Goal: Task Accomplishment & Management: Manage account settings

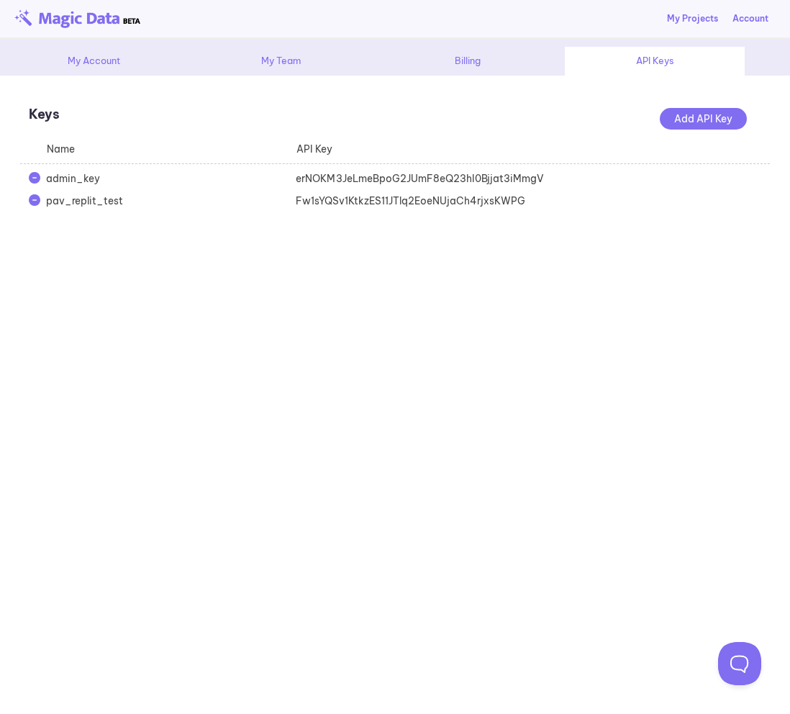
click at [678, 17] on link "My Projects" at bounding box center [692, 18] width 51 height 13
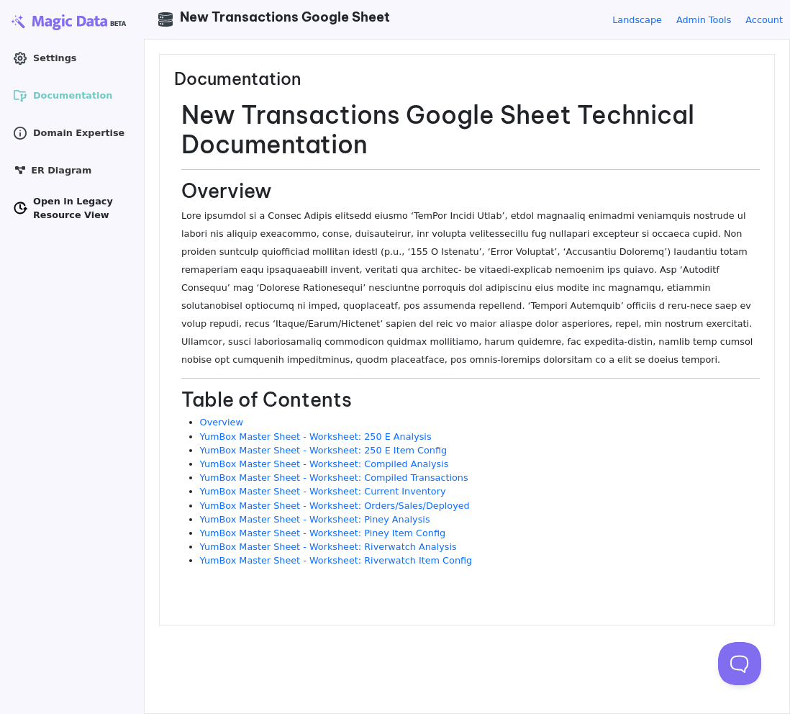
click at [42, 205] on span "Open in Legacy Resource View" at bounding box center [82, 207] width 98 height 27
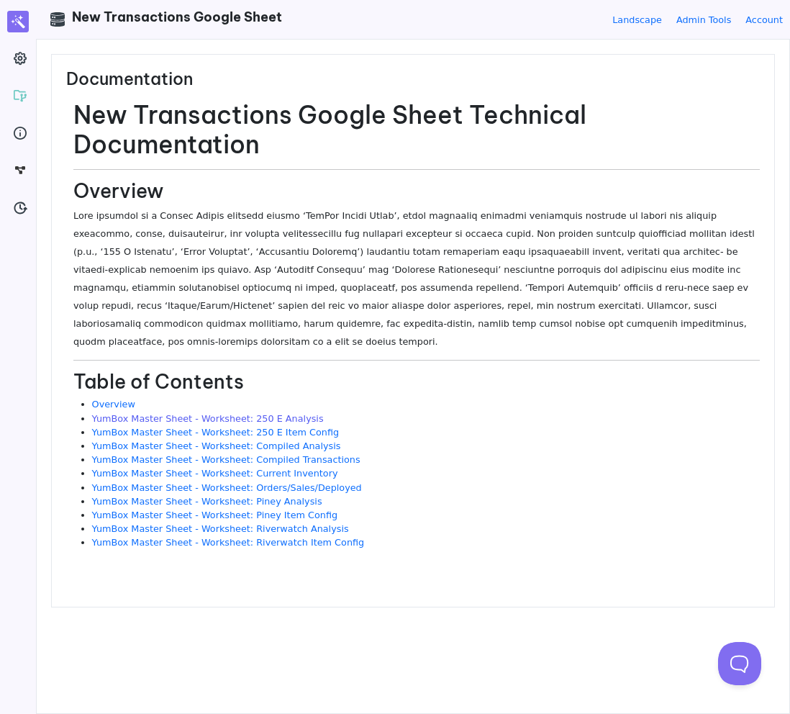
click at [186, 413] on link "YumBox Master Sheet - Worksheet: 250 E Analysis" at bounding box center [208, 418] width 232 height 11
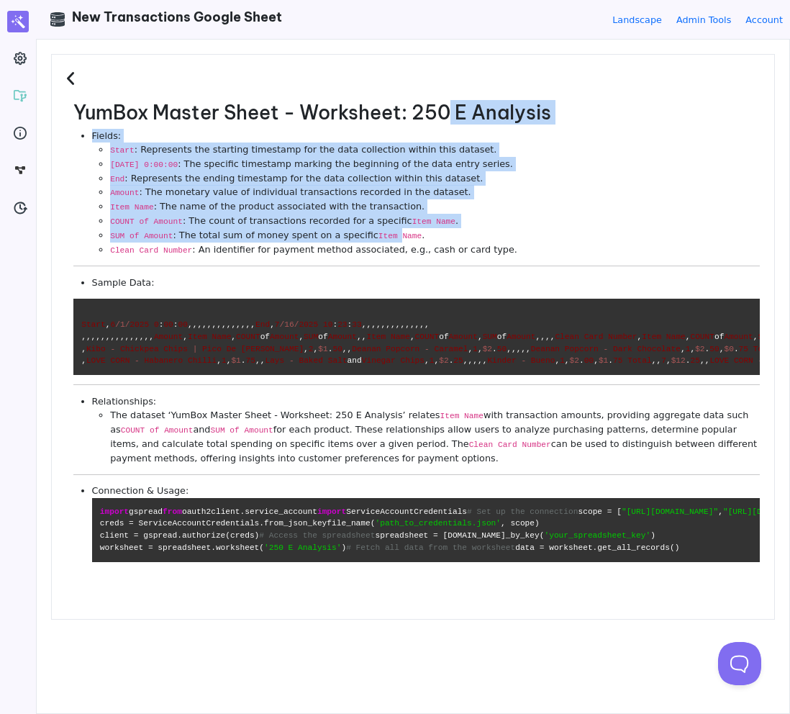
drag, startPoint x: 452, startPoint y: 106, endPoint x: 388, endPoint y: 230, distance: 139.4
click at [389, 230] on div "YumBox Master Sheet - Worksheet: 250 E Analysis Fields: Start : Represents the …" at bounding box center [416, 336] width 687 height 471
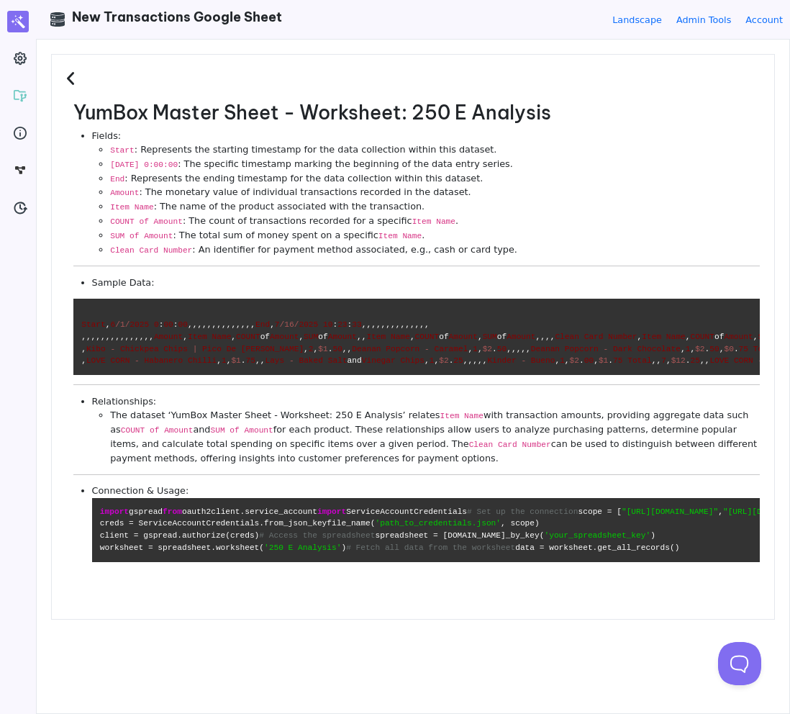
click at [379, 237] on code "Item Name" at bounding box center [400, 236] width 43 height 9
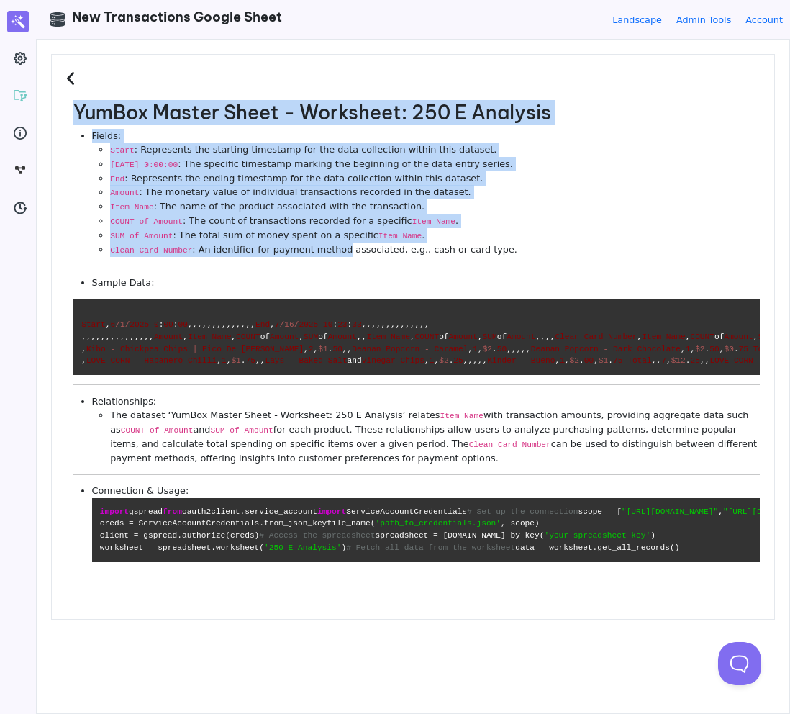
drag, startPoint x: 340, startPoint y: 251, endPoint x: 457, endPoint y: 65, distance: 219.9
click at [458, 65] on div "YumBox Master Sheet - Worksheet: 250 E Analysis Fields: Start : Represents the …" at bounding box center [413, 337] width 724 height 566
click at [420, 97] on h3 at bounding box center [413, 85] width 694 height 32
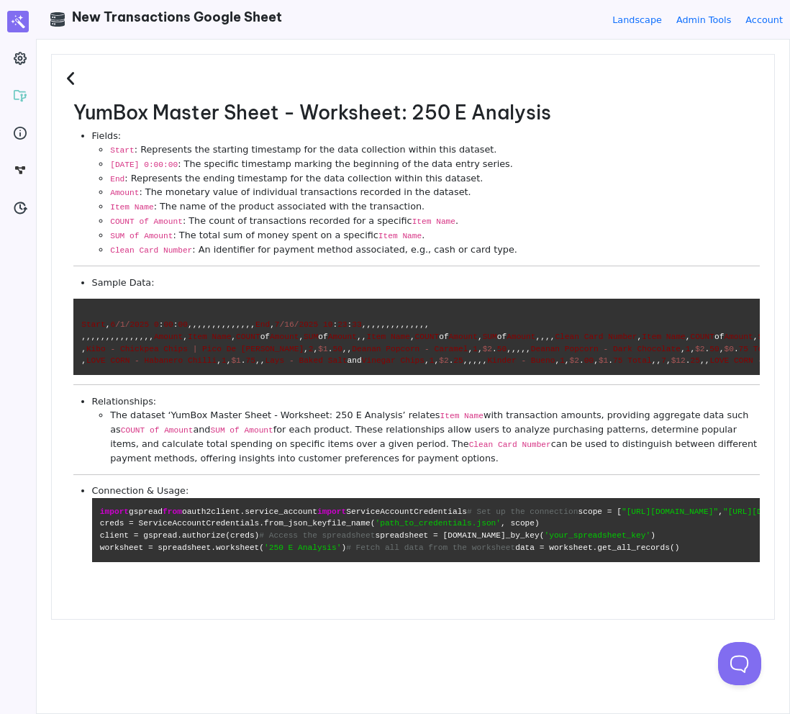
click at [72, 72] on icon at bounding box center [73, 79] width 14 height 17
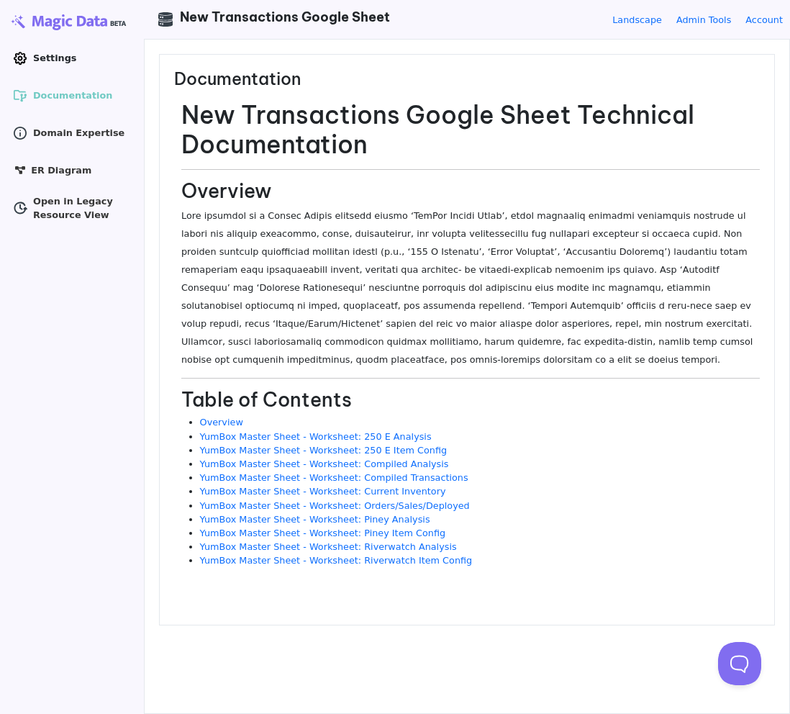
click at [22, 55] on icon ".cls-1 { clip-path: url(#clippath); } .cls-2 { fill: none; } .cls-2, .cls-3 { s…" at bounding box center [20, 58] width 14 height 14
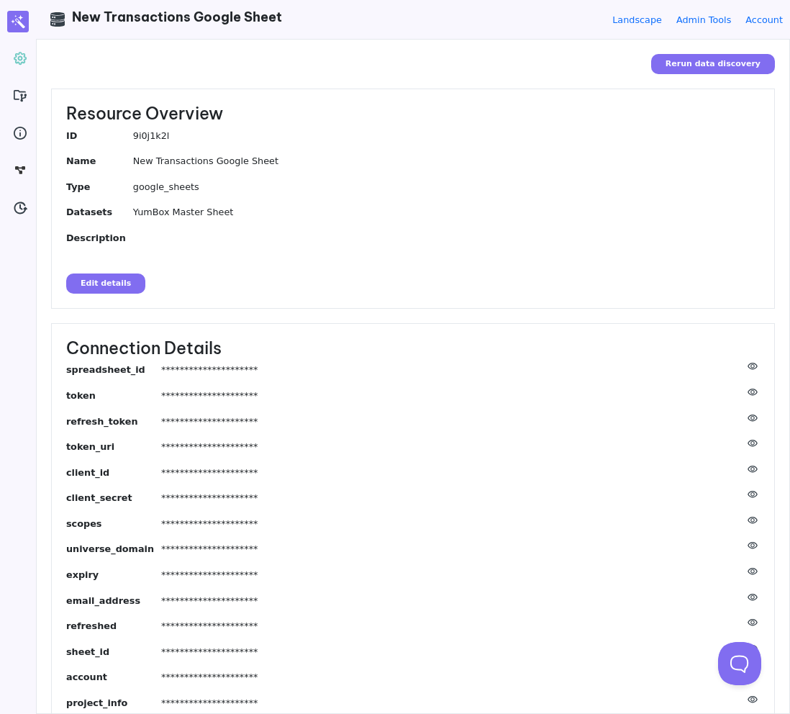
click at [94, 284] on button "Edit details" at bounding box center [105, 284] width 79 height 20
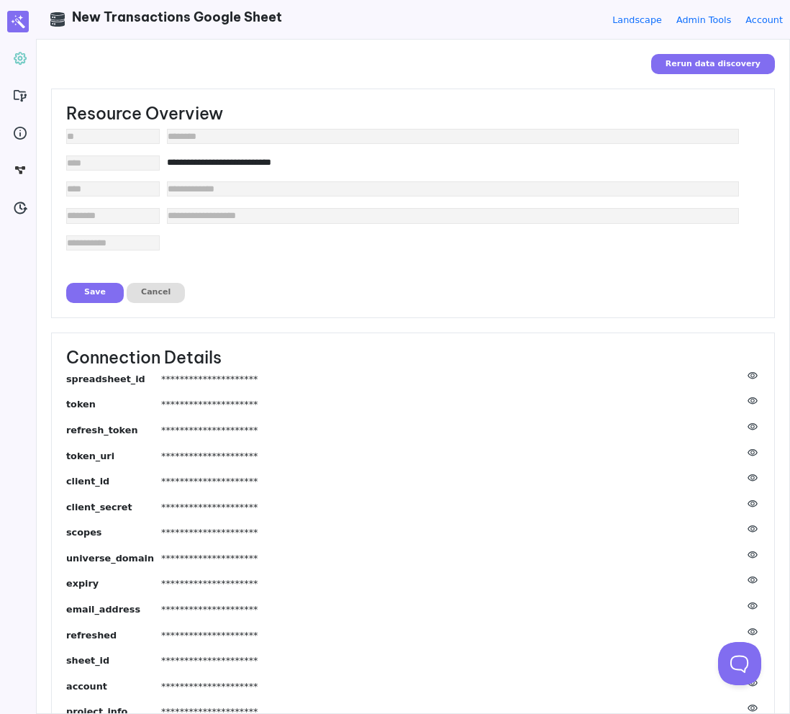
click at [214, 240] on input"] "edit value" at bounding box center [453, 242] width 572 height 14
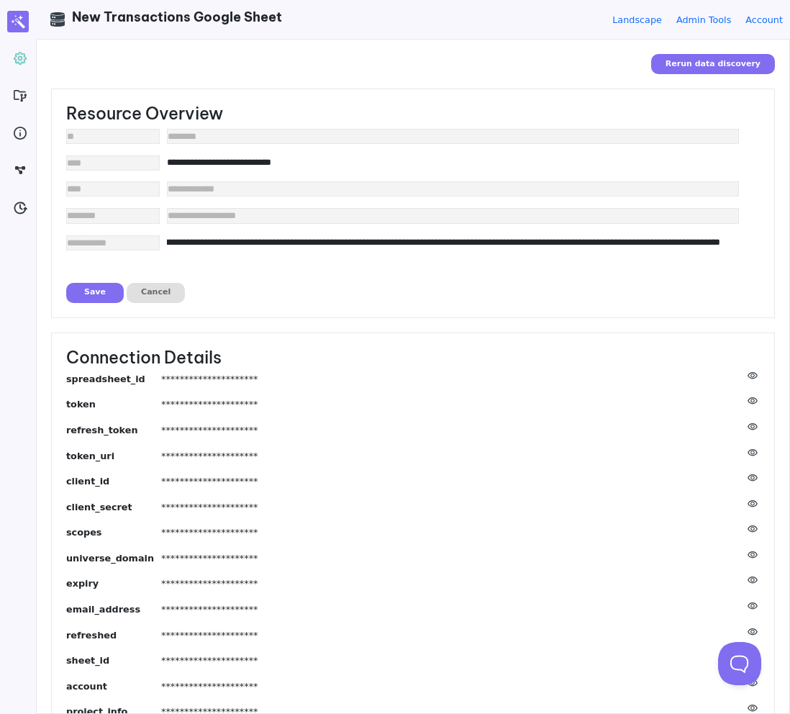
scroll to position [0, 750]
click at [510, 240] on input"] "**********" at bounding box center [443, 242] width 553 height 14
click at [508, 241] on input"] "**********" at bounding box center [443, 242] width 553 height 14
type input"] "**********"
click at [94, 293] on button "Save" at bounding box center [95, 293] width 58 height 20
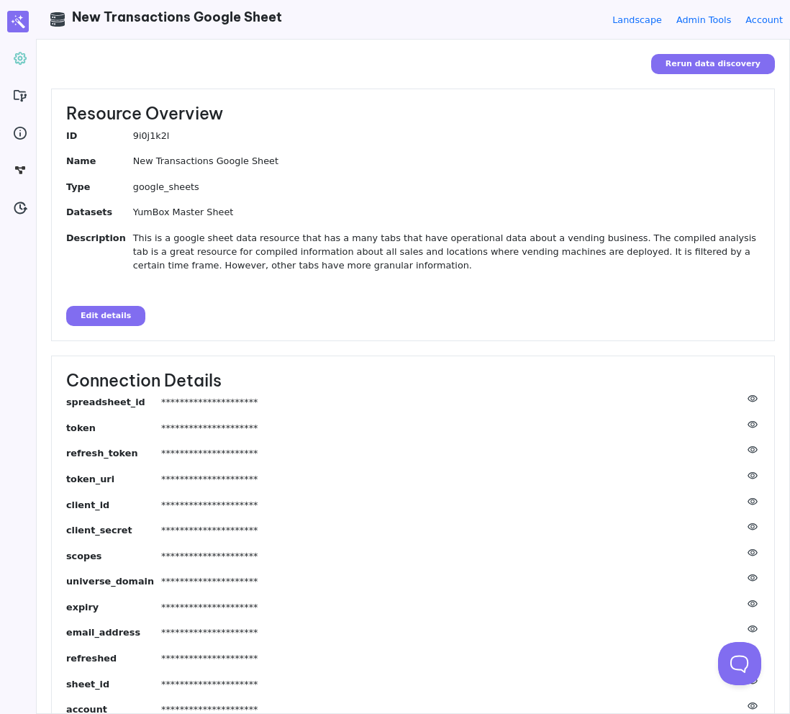
click at [365, 264] on dd "This is a google sheet data resource that has a many tabs that have operational…" at bounding box center [446, 252] width 627 height 42
click at [343, 261] on dd "This is a google sheet data resource that has a many tabs that have operational…" at bounding box center [446, 252] width 627 height 42
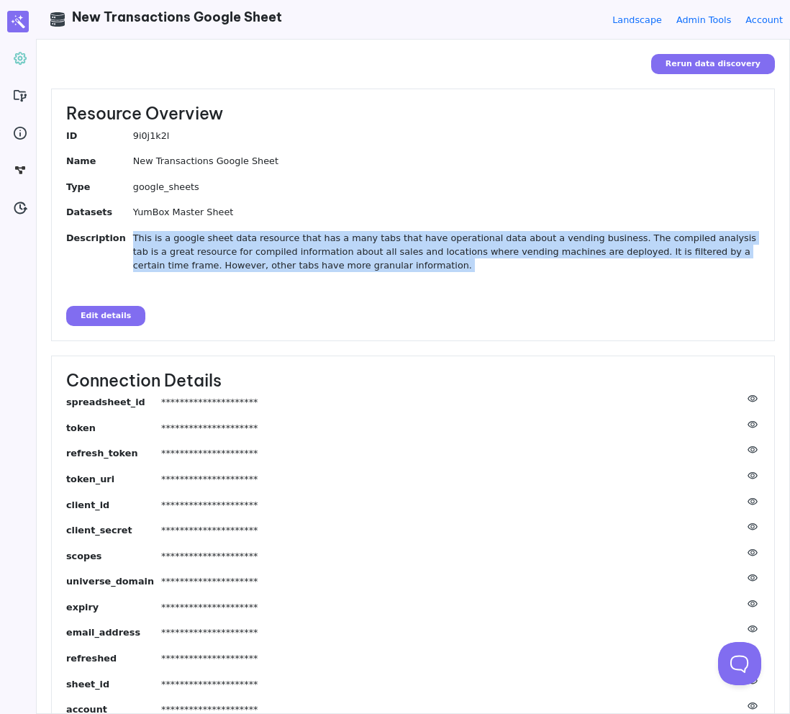
click at [343, 261] on dd "This is a google sheet data resource that has a many tabs that have operational…" at bounding box center [446, 252] width 627 height 42
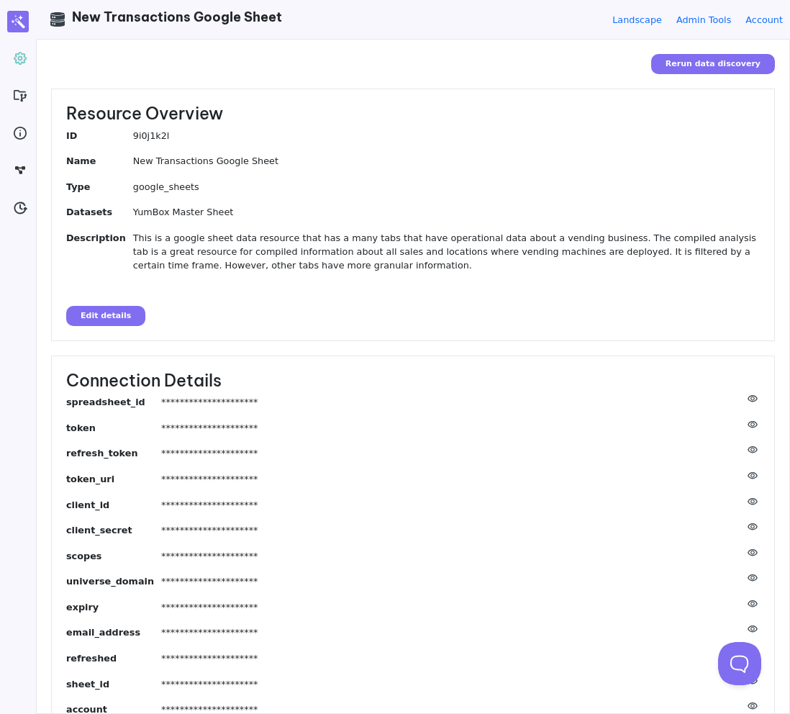
click at [343, 261] on dd "This is a google sheet data resource that has a many tabs that have operational…" at bounding box center [446, 252] width 627 height 42
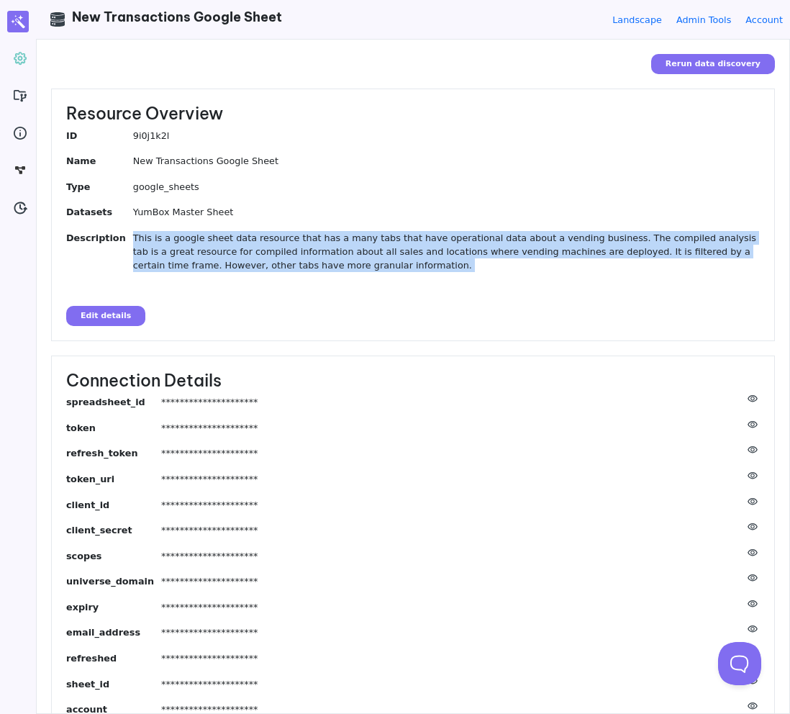
click at [343, 261] on dd "This is a google sheet data resource that has a many tabs that have operational…" at bounding box center [446, 252] width 627 height 42
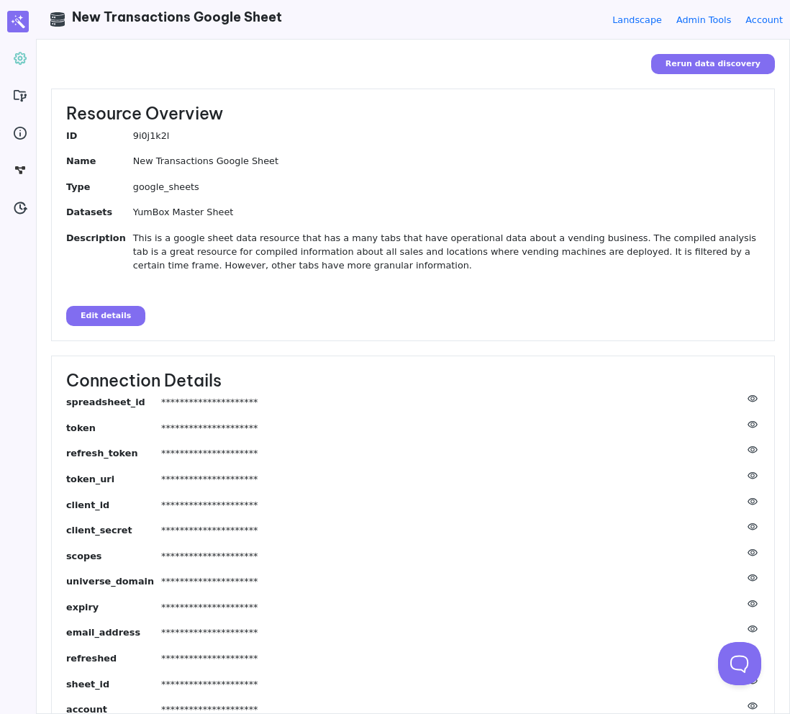
click at [343, 261] on dd "This is a google sheet data resource that has a many tabs that have operational…" at bounding box center [446, 252] width 627 height 42
